Goal: Submit feedback/report problem: Leave review/rating

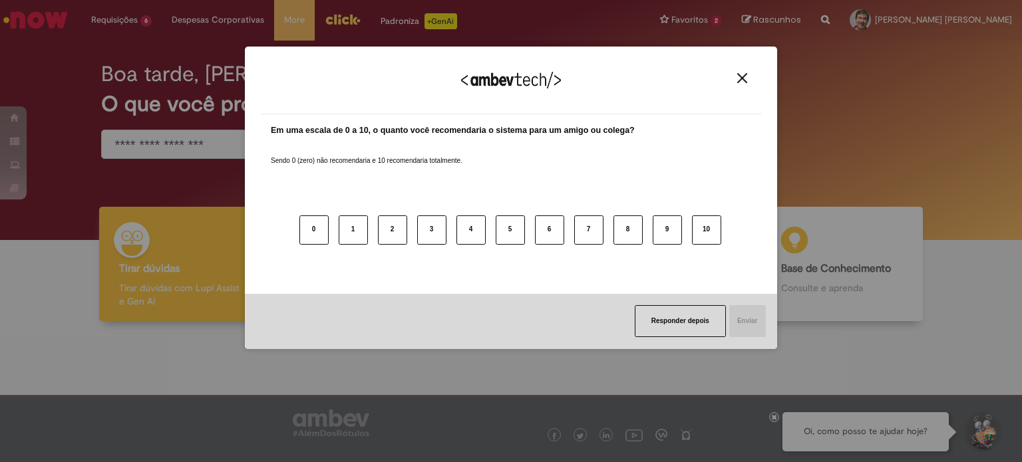
click at [742, 79] on img "Close" at bounding box center [742, 78] width 10 height 10
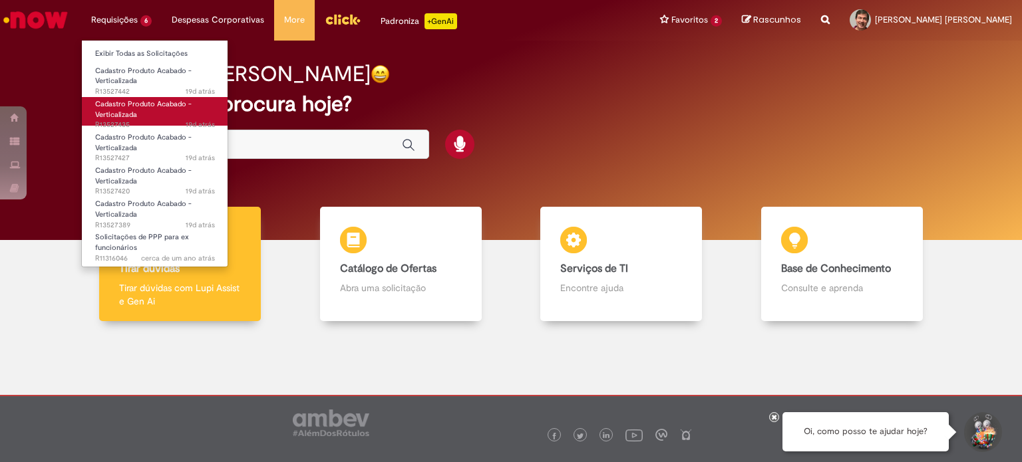
click at [139, 114] on link "Cadastro Produto Acabado - Verticalizada 19d atrás 19 dias atrás R13527435" at bounding box center [155, 111] width 146 height 29
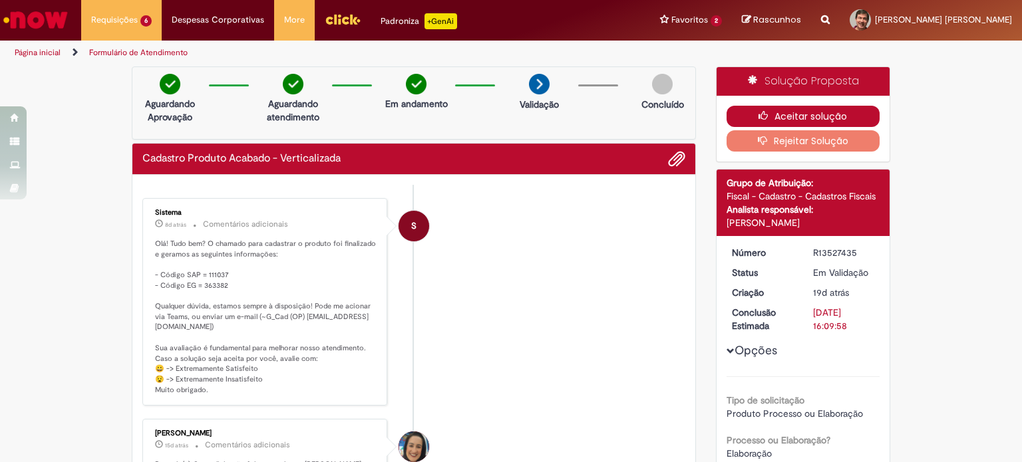
click at [820, 118] on button "Aceitar solução" at bounding box center [803, 116] width 154 height 21
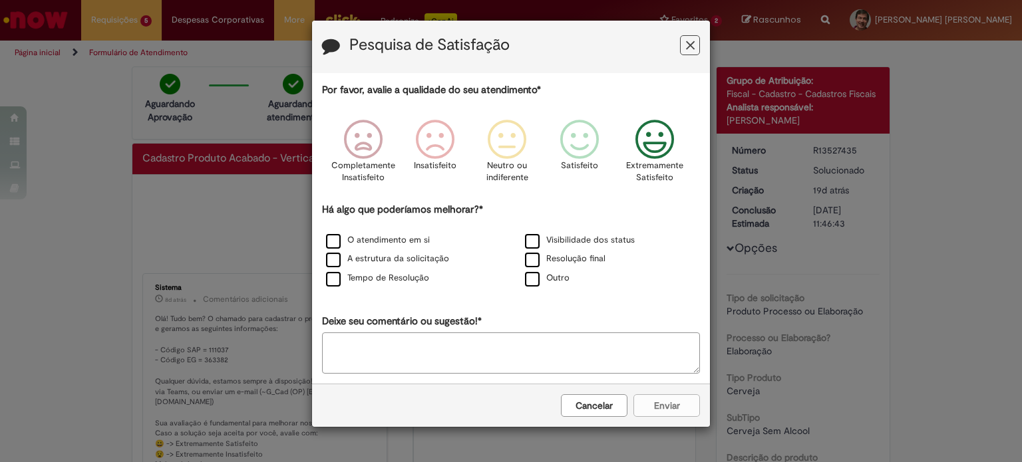
click at [667, 134] on icon "Feedback" at bounding box center [655, 140] width 50 height 40
click at [653, 142] on icon "Feedback" at bounding box center [655, 140] width 50 height 40
click at [668, 413] on div "Cancelar Enviar" at bounding box center [511, 405] width 398 height 43
click at [641, 141] on icon "Feedback" at bounding box center [655, 140] width 50 height 40
click at [333, 243] on label "O atendimento em si" at bounding box center [378, 240] width 104 height 13
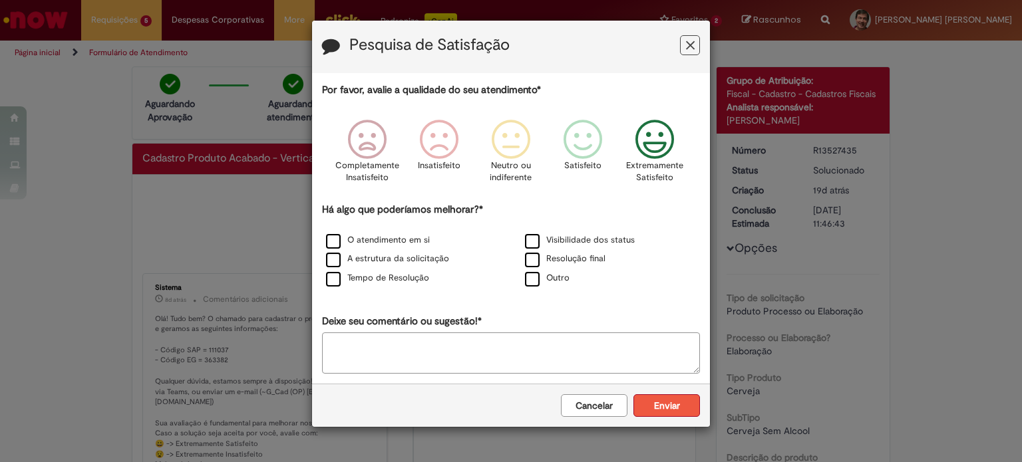
click at [667, 403] on button "Enviar" at bounding box center [666, 405] width 67 height 23
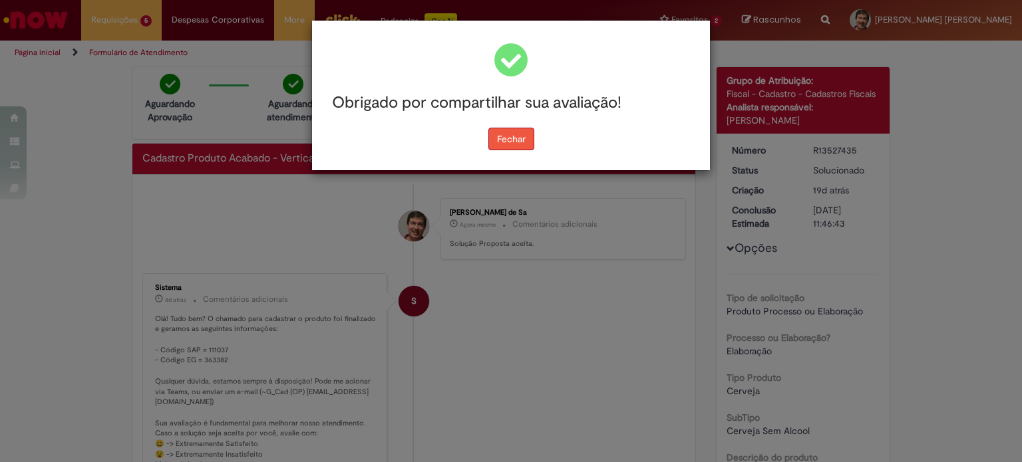
click at [514, 143] on button "Fechar" at bounding box center [511, 139] width 46 height 23
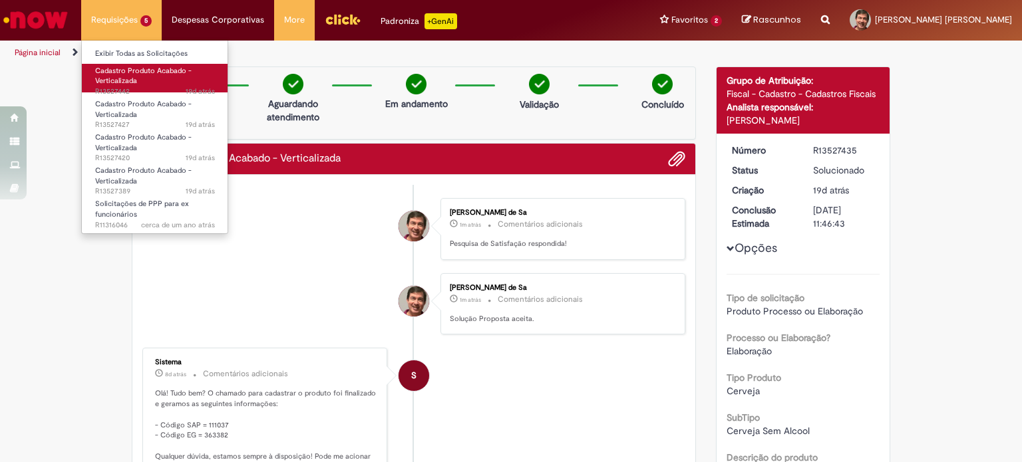
click at [132, 82] on span "Cadastro Produto Acabado - Verticalizada" at bounding box center [143, 76] width 96 height 21
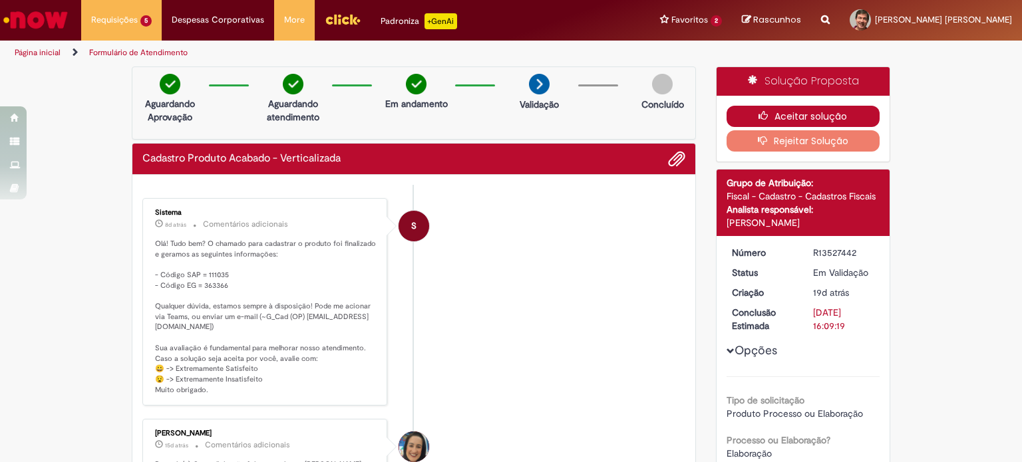
click at [825, 116] on button "Aceitar solução" at bounding box center [803, 116] width 154 height 21
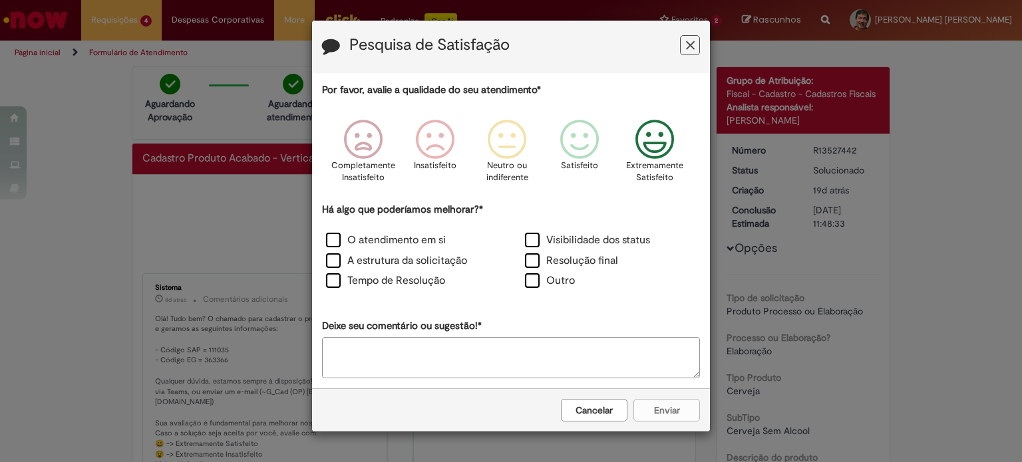
click at [658, 138] on icon "Feedback" at bounding box center [655, 140] width 50 height 40
click at [335, 236] on label "O atendimento em si" at bounding box center [386, 240] width 120 height 15
click at [659, 411] on button "Enviar" at bounding box center [666, 410] width 67 height 23
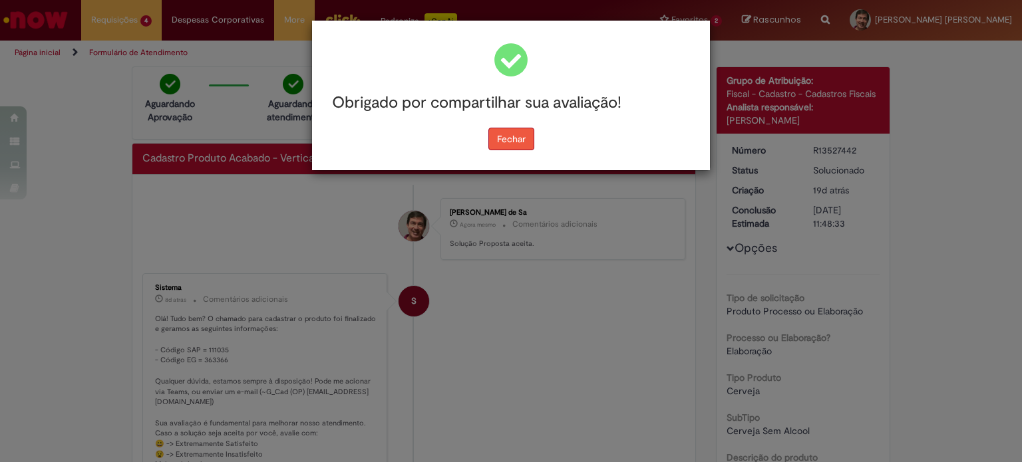
click at [495, 140] on button "Fechar" at bounding box center [511, 139] width 46 height 23
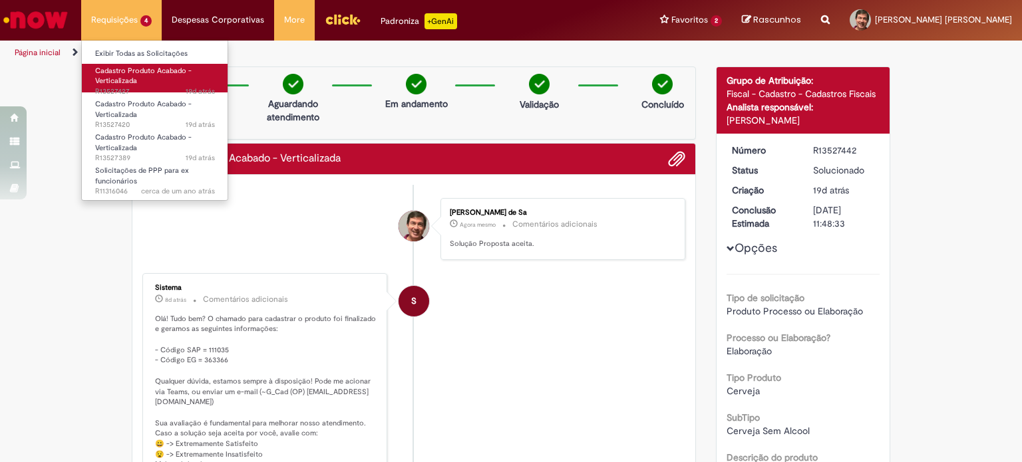
click at [128, 82] on span "Cadastro Produto Acabado - Verticalizada" at bounding box center [143, 76] width 96 height 21
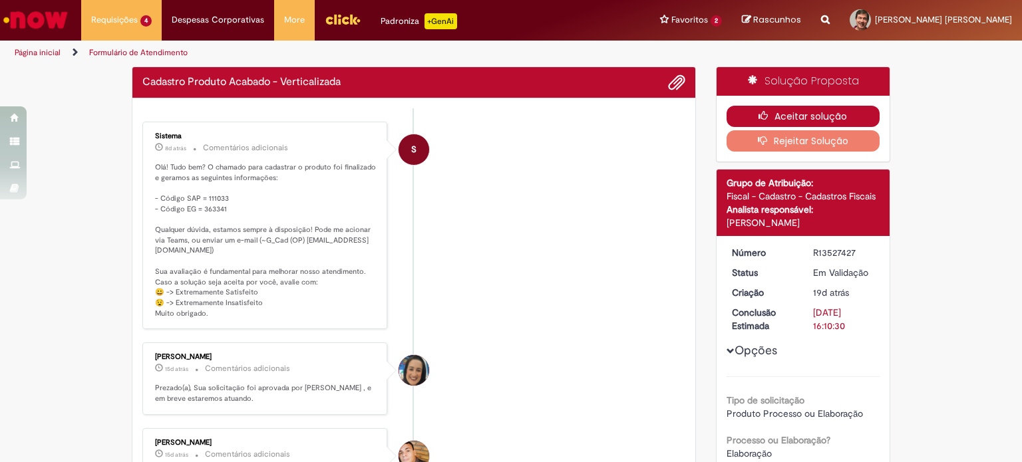
click at [787, 112] on button "Aceitar solução" at bounding box center [803, 116] width 154 height 21
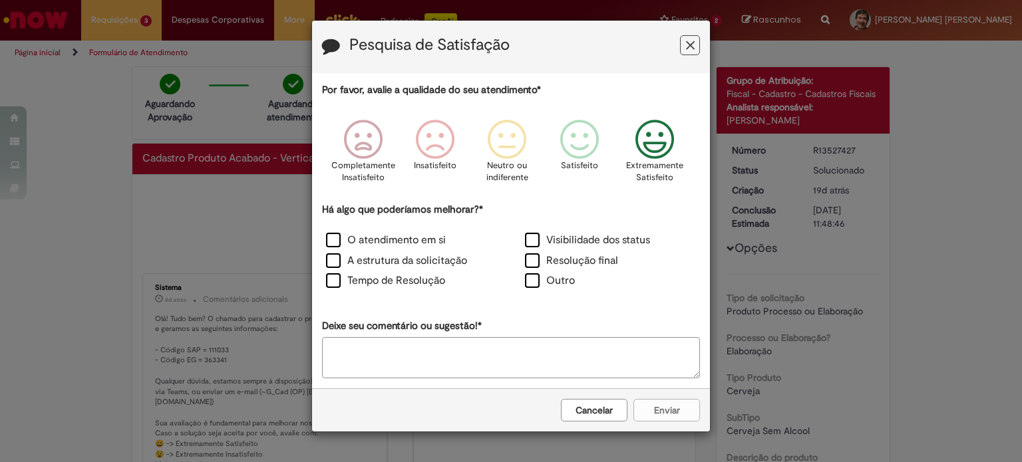
click at [652, 135] on icon "Feedback" at bounding box center [655, 140] width 50 height 40
click at [331, 242] on label "O atendimento em si" at bounding box center [386, 240] width 120 height 15
click at [657, 415] on button "Enviar" at bounding box center [666, 410] width 67 height 23
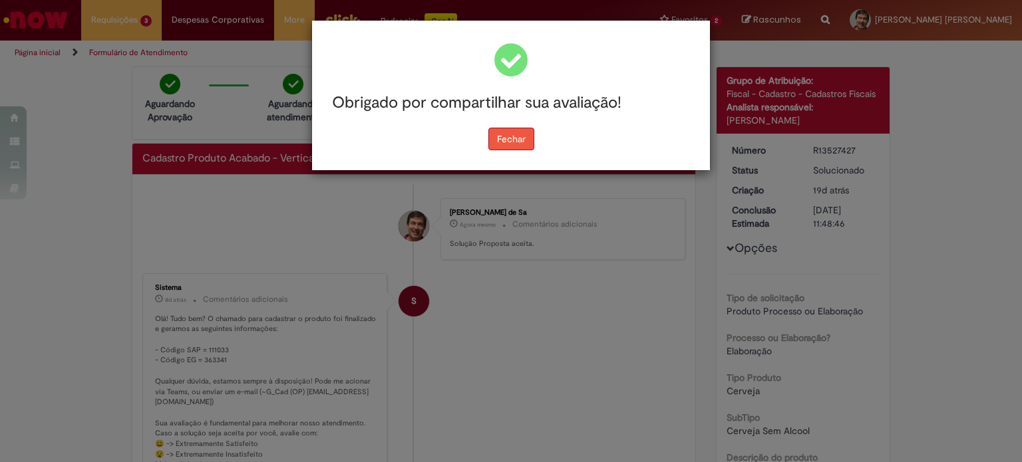
click at [500, 147] on button "Fechar" at bounding box center [511, 139] width 46 height 23
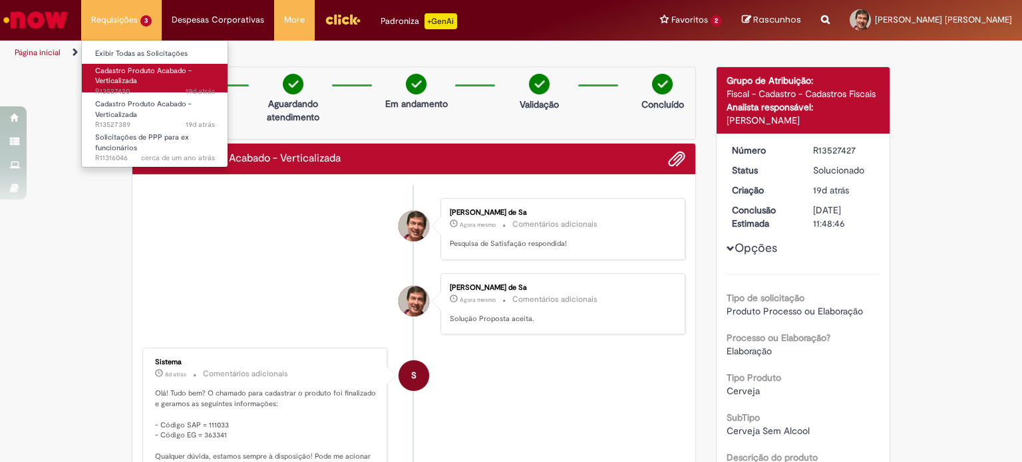
click at [128, 70] on span "Cadastro Produto Acabado - Verticalizada" at bounding box center [143, 76] width 96 height 21
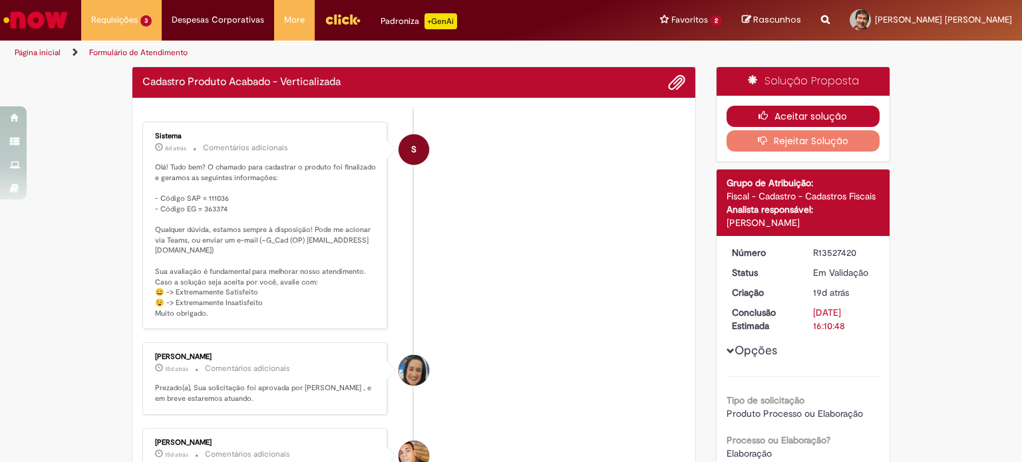
click at [813, 114] on button "Aceitar solução" at bounding box center [803, 116] width 154 height 21
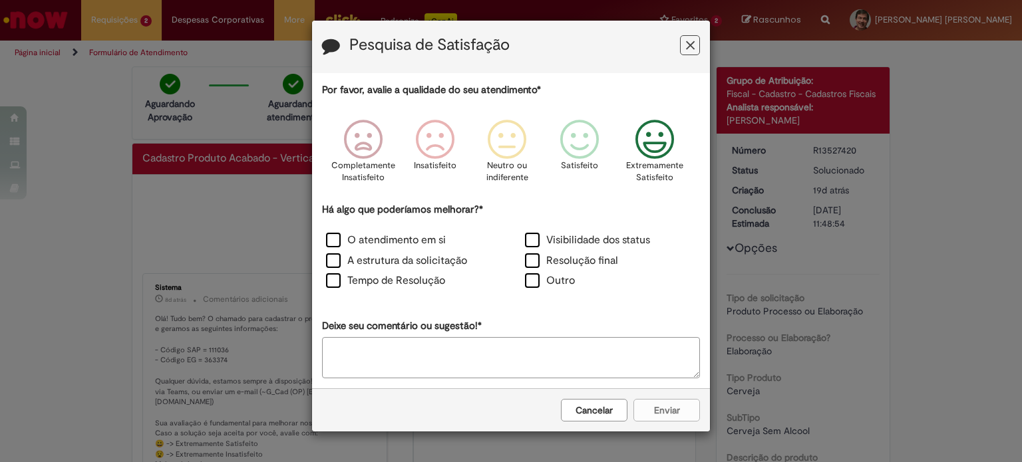
click at [657, 137] on icon "Feedback" at bounding box center [655, 140] width 50 height 40
click at [338, 235] on label "O atendimento em si" at bounding box center [386, 240] width 120 height 15
click at [665, 409] on button "Enviar" at bounding box center [666, 410] width 67 height 23
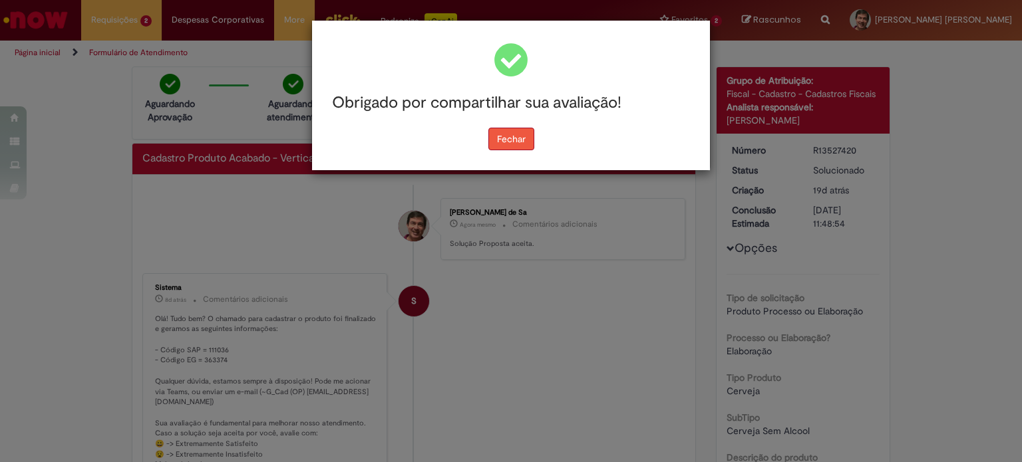
click at [522, 134] on button "Fechar" at bounding box center [511, 139] width 46 height 23
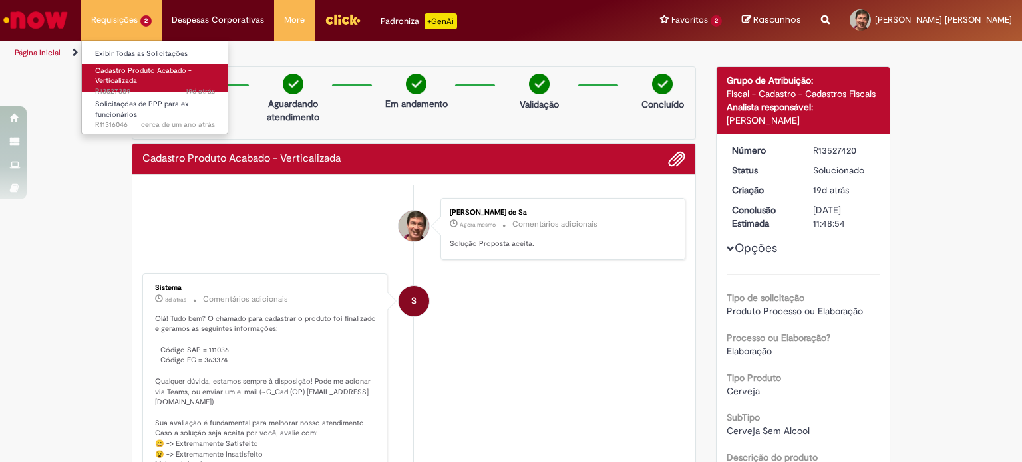
click at [119, 69] on span "Cadastro Produto Acabado - Verticalizada" at bounding box center [143, 76] width 96 height 21
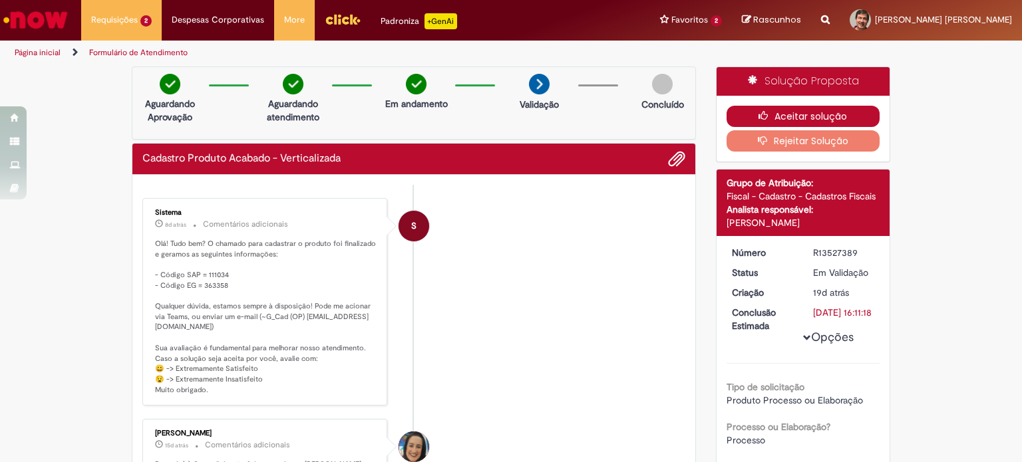
click at [793, 116] on button "Aceitar solução" at bounding box center [803, 116] width 154 height 21
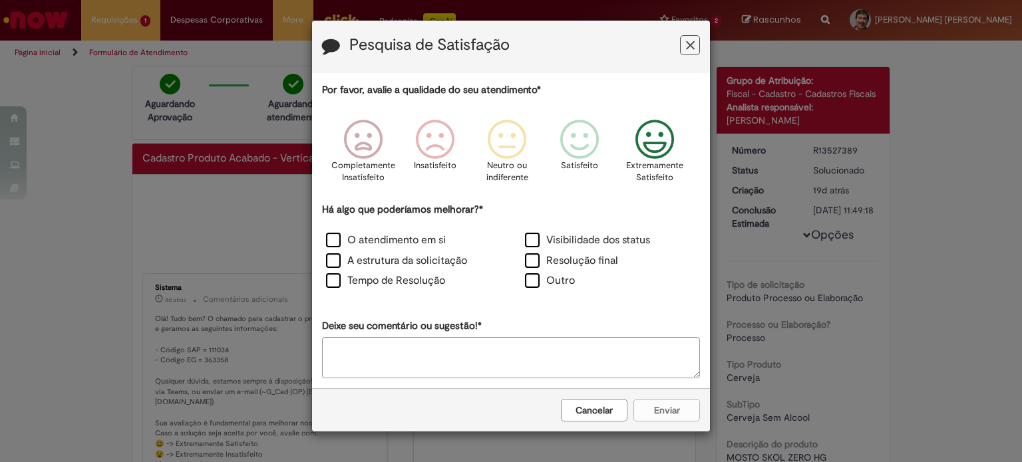
click at [641, 138] on icon "Feedback" at bounding box center [655, 140] width 50 height 40
click at [338, 247] on label "O atendimento em si" at bounding box center [386, 240] width 120 height 15
click at [673, 411] on button "Enviar" at bounding box center [666, 410] width 67 height 23
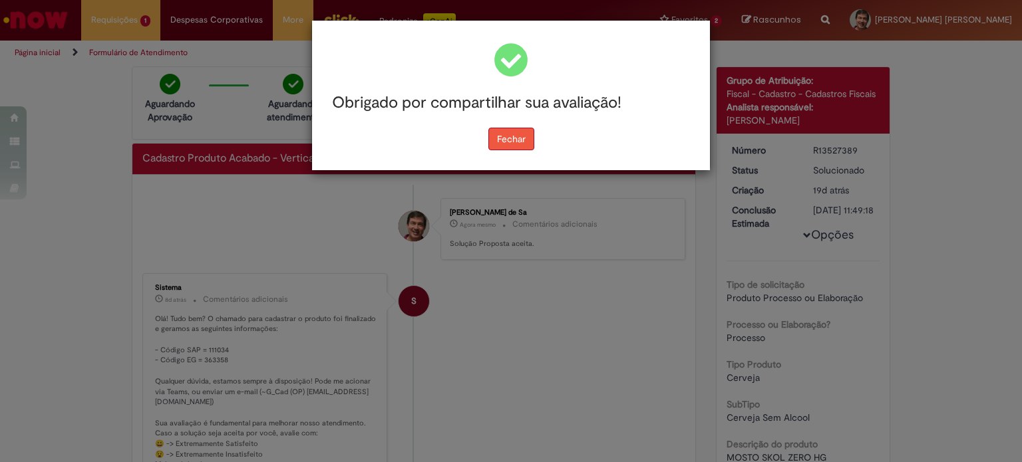
click at [513, 136] on button "Fechar" at bounding box center [511, 139] width 46 height 23
